Goal: Task Accomplishment & Management: Manage account settings

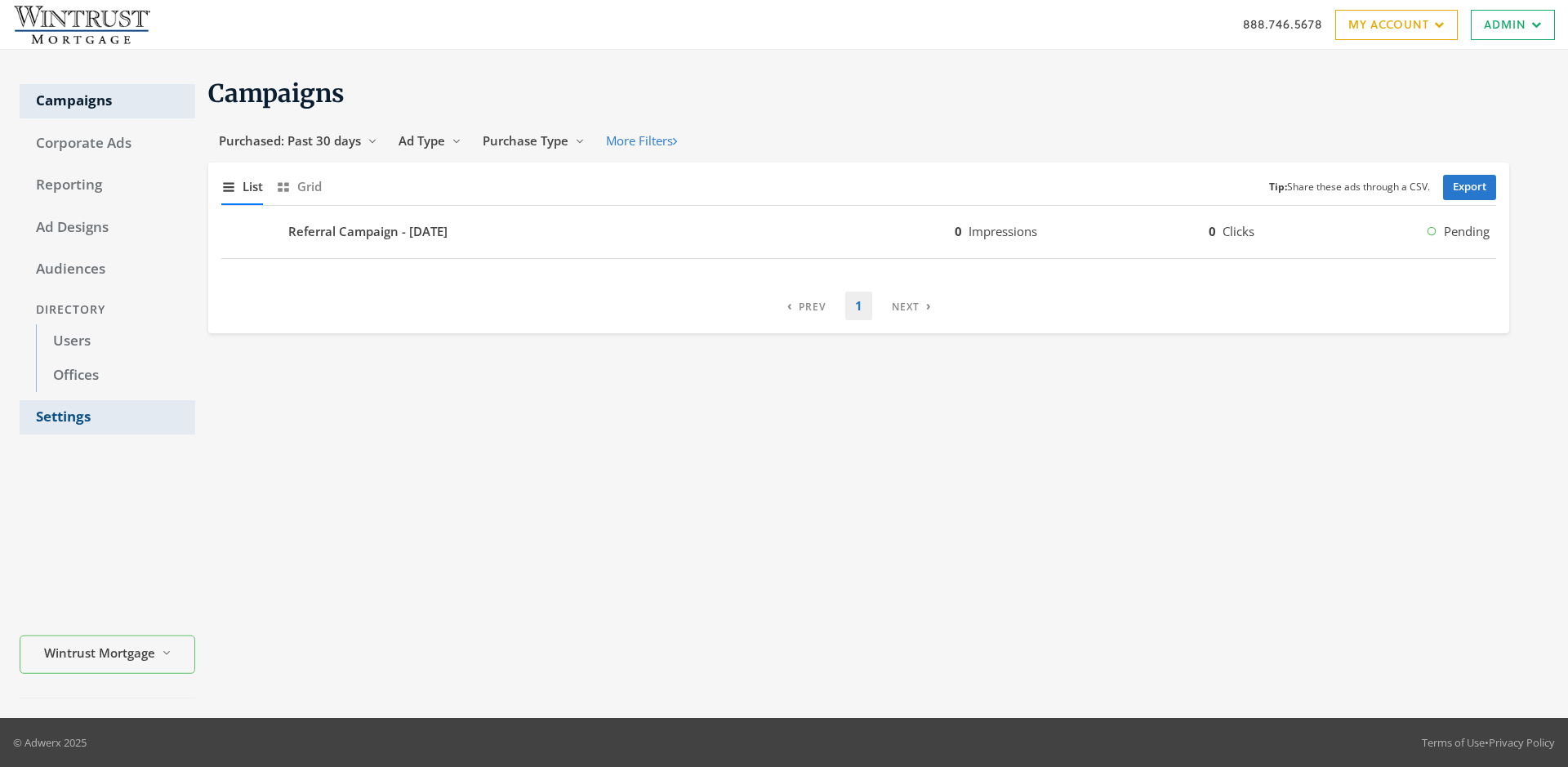
click at [107, 417] on link "Settings" at bounding box center [107, 417] width 176 height 34
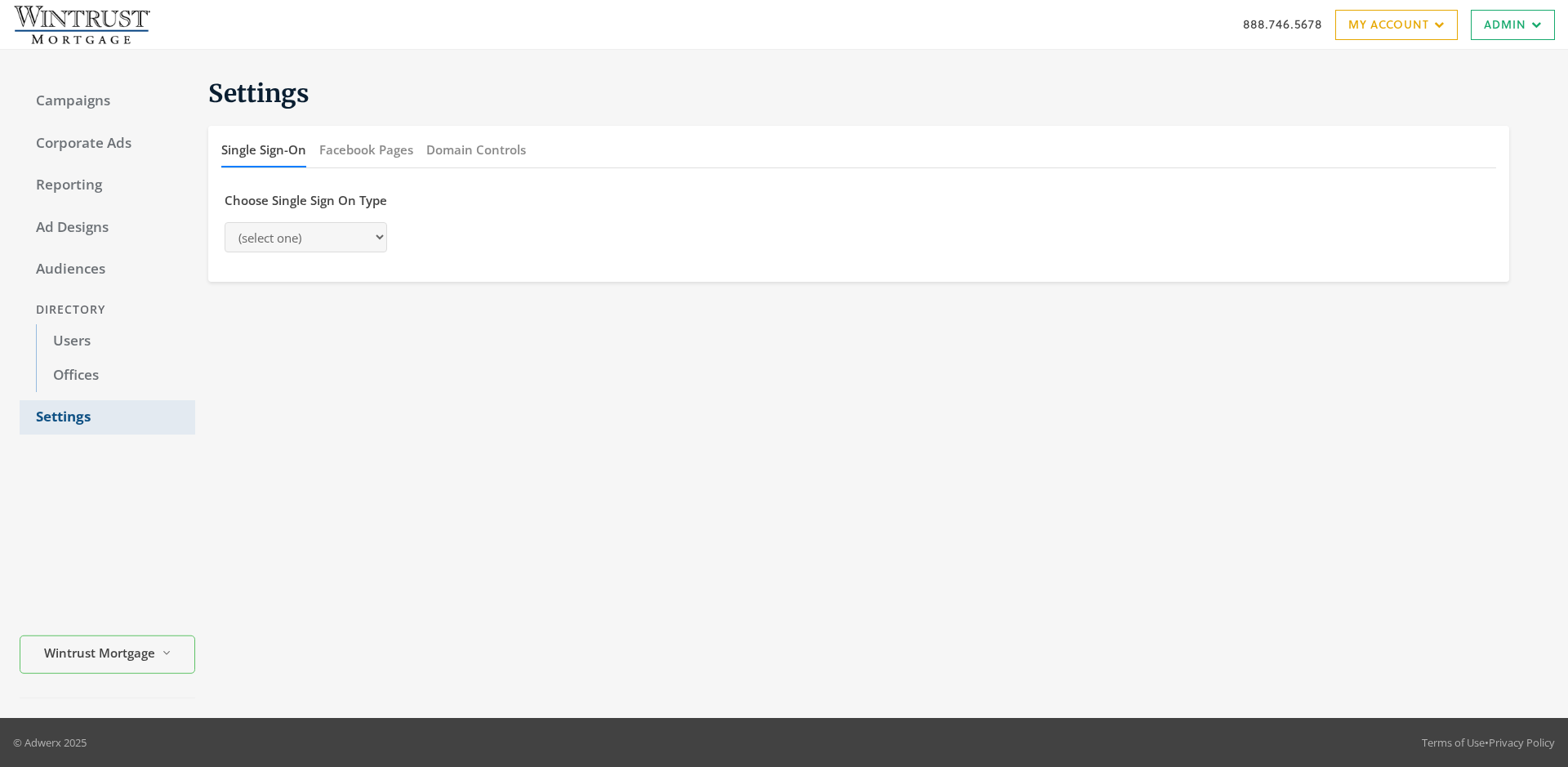
select select "[PERSON_NAME]"
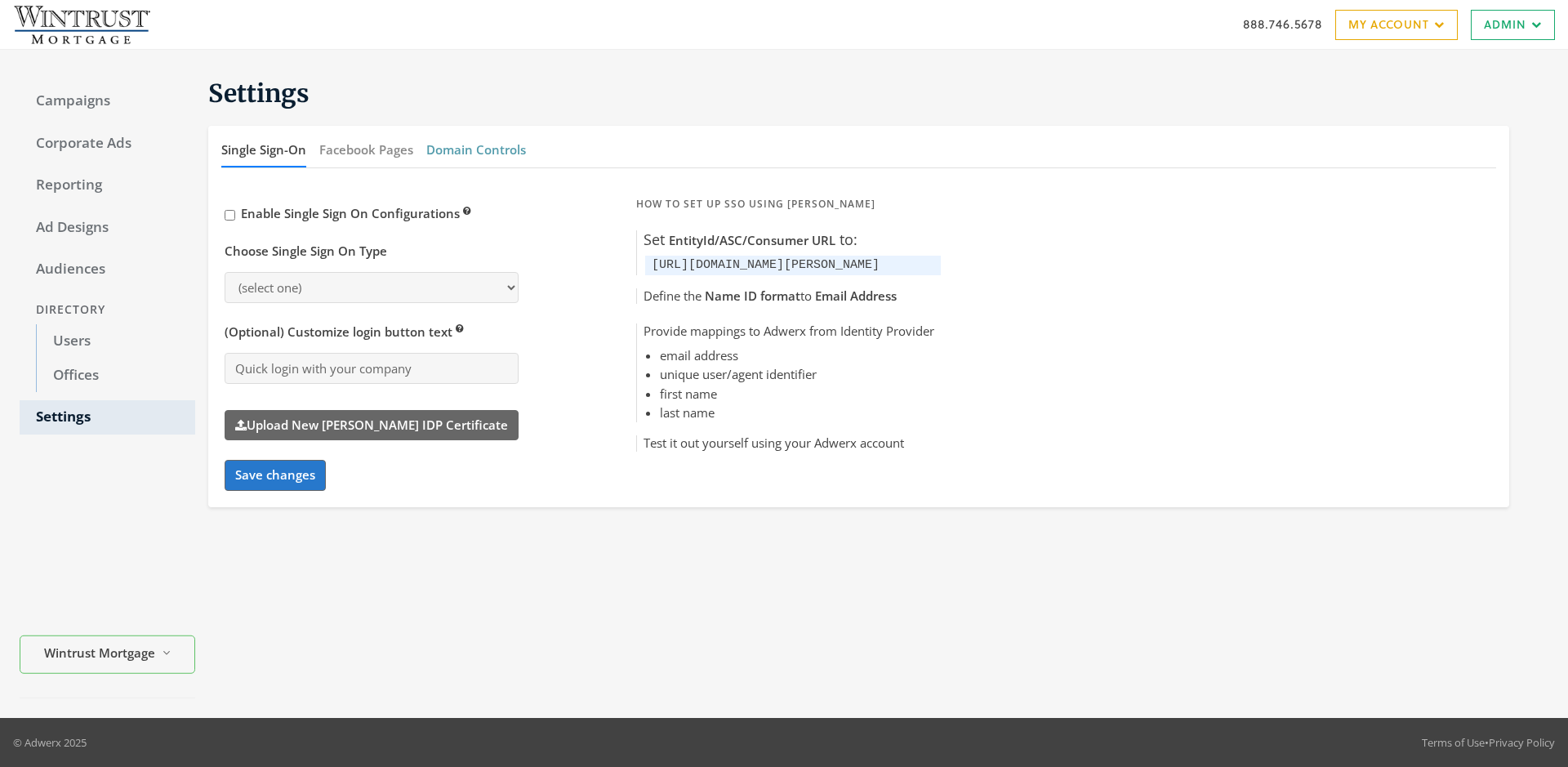
click at [476, 149] on button "Domain Controls" at bounding box center [476, 149] width 99 height 35
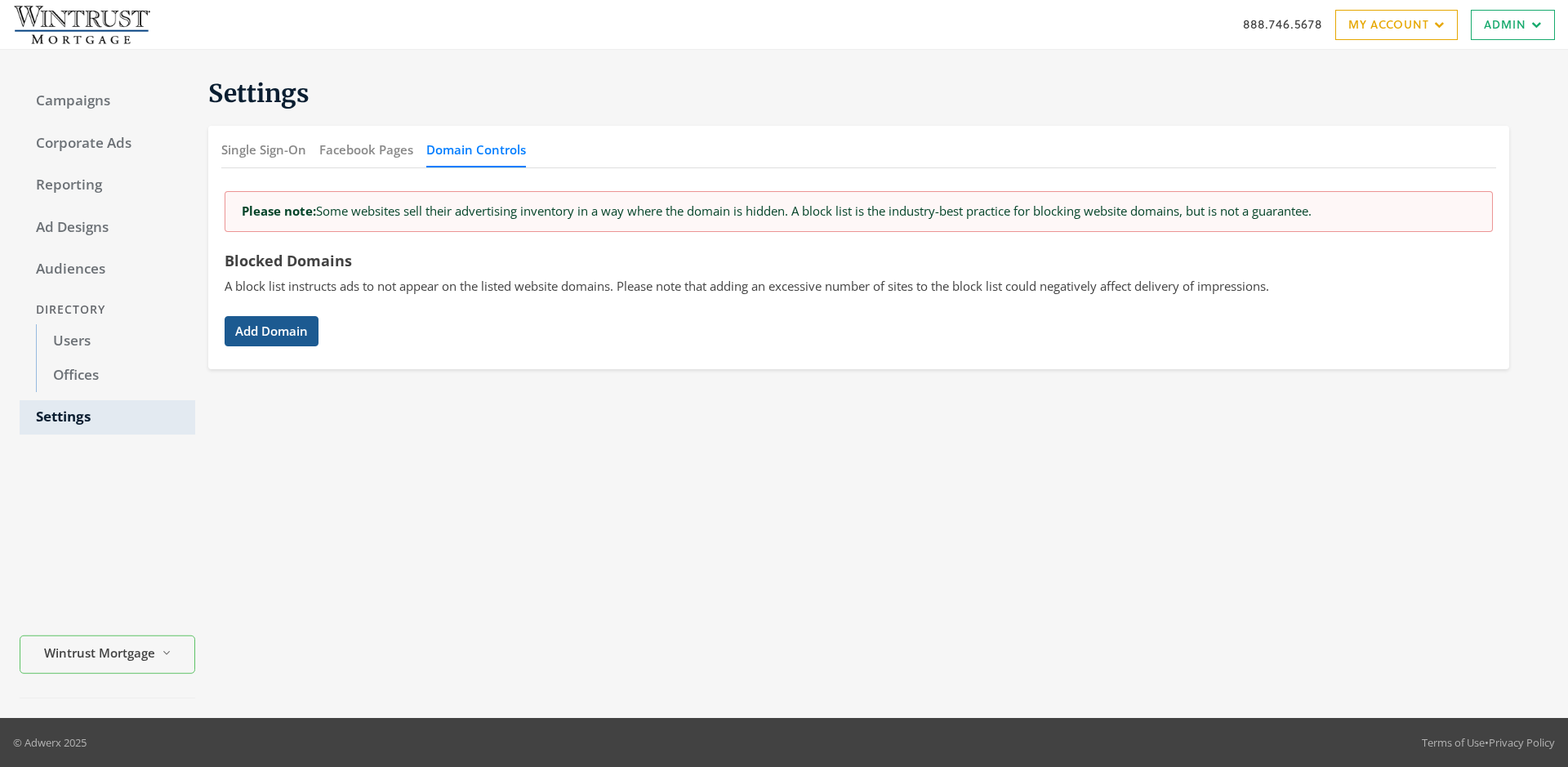
click at [271, 330] on button "Add Domain" at bounding box center [271, 331] width 94 height 31
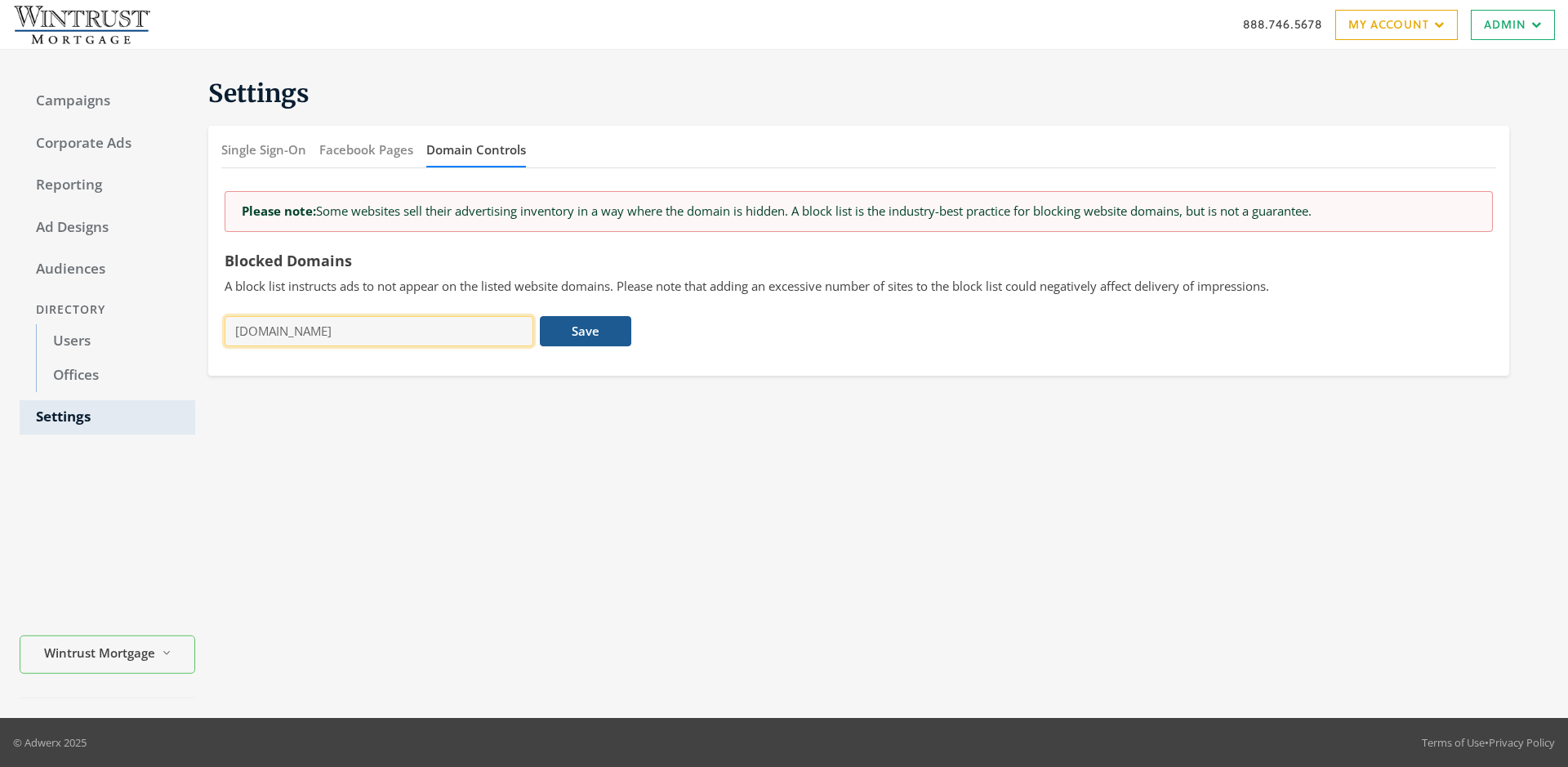
type input "[DOMAIN_NAME]"
click at [585, 330] on button "Save" at bounding box center [584, 331] width 91 height 31
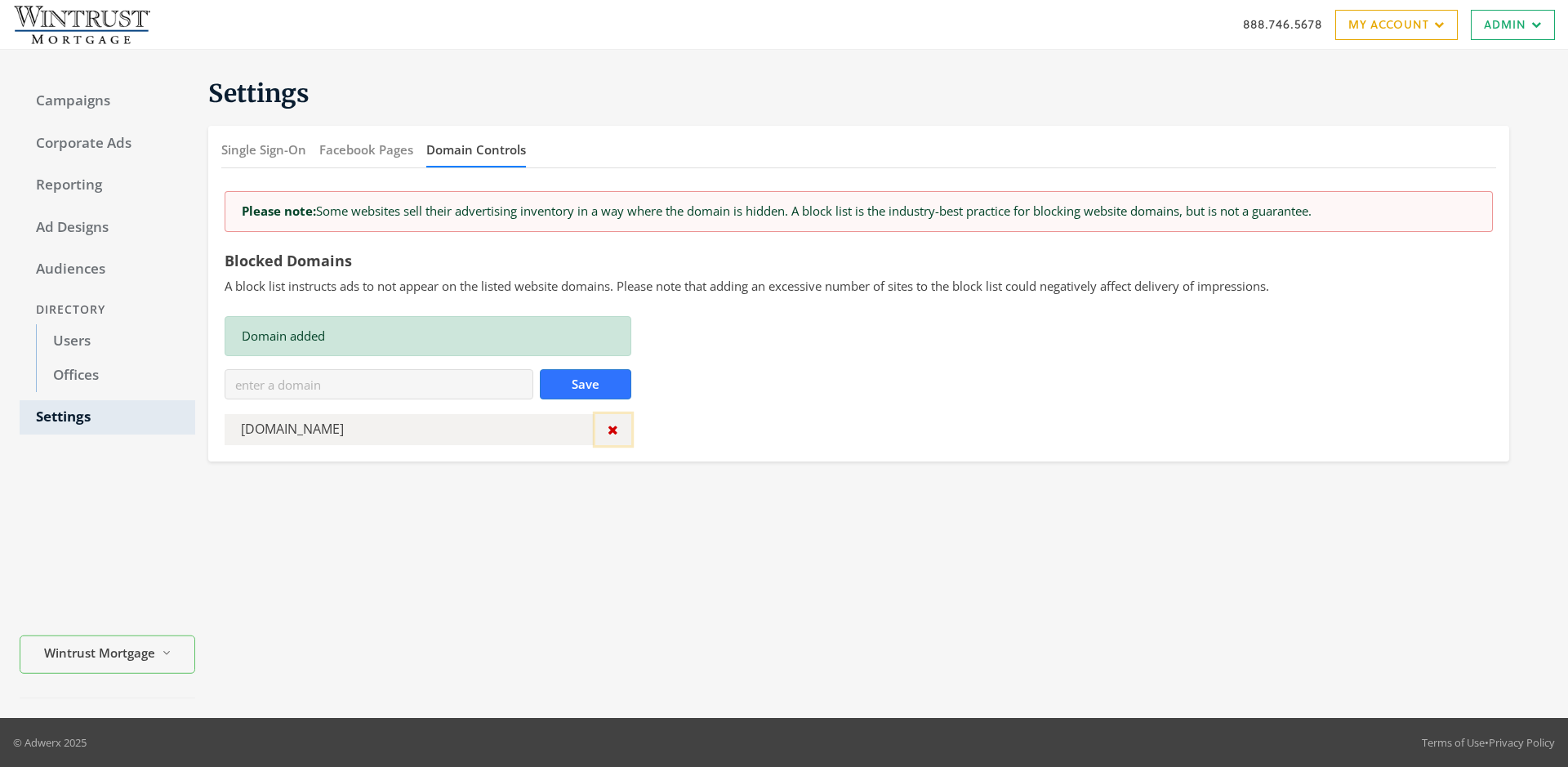
click at [612, 430] on icon "button" at bounding box center [612, 429] width 10 height 13
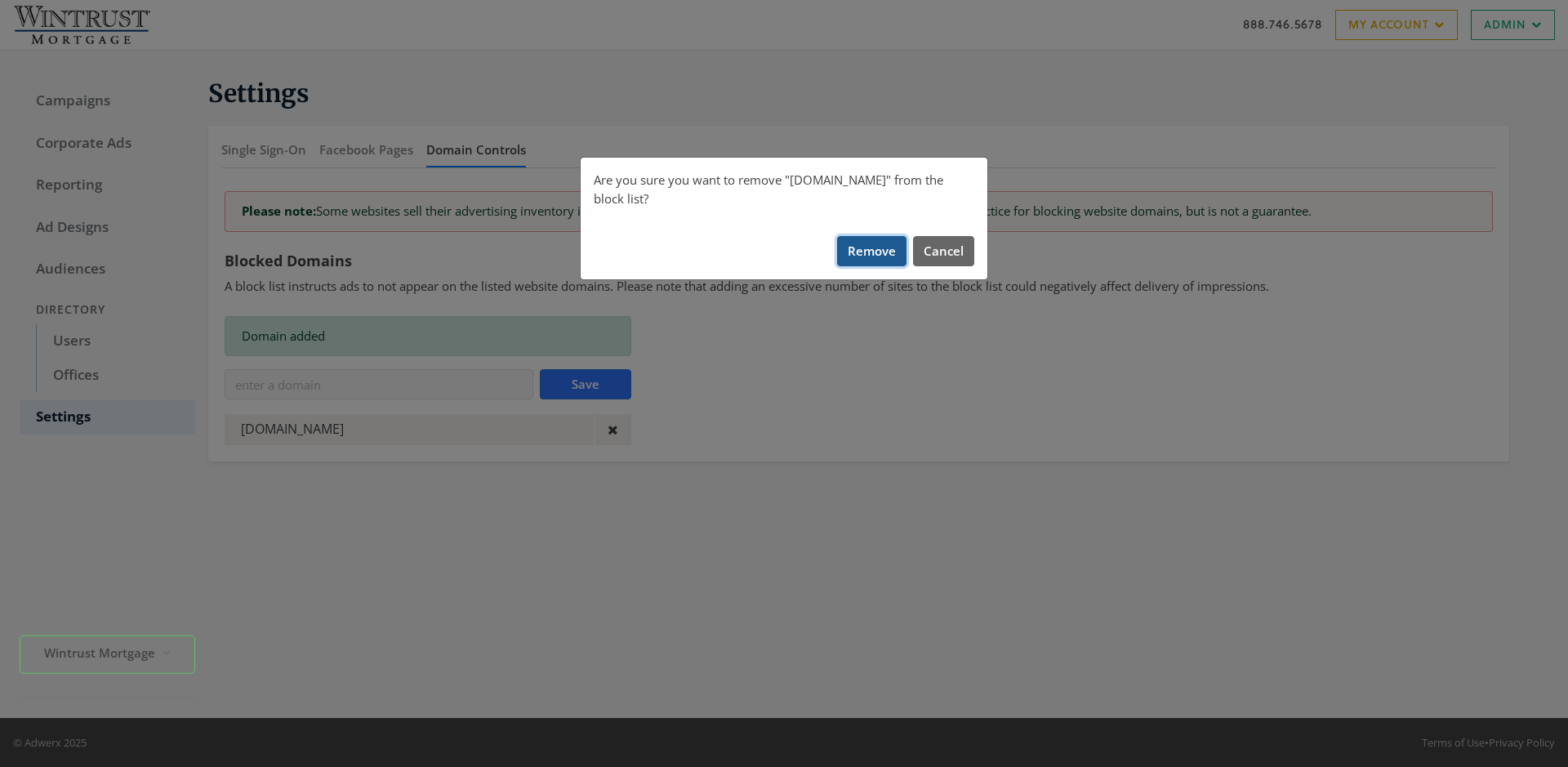
click at [872, 236] on button "Remove" at bounding box center [871, 251] width 70 height 31
